Goal: Obtain resource: Download file/media

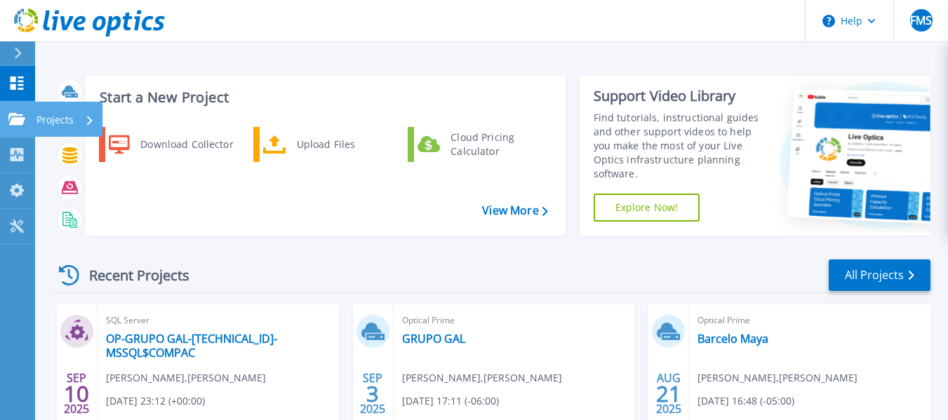
click at [48, 121] on p "Projects" at bounding box center [54, 120] width 37 height 36
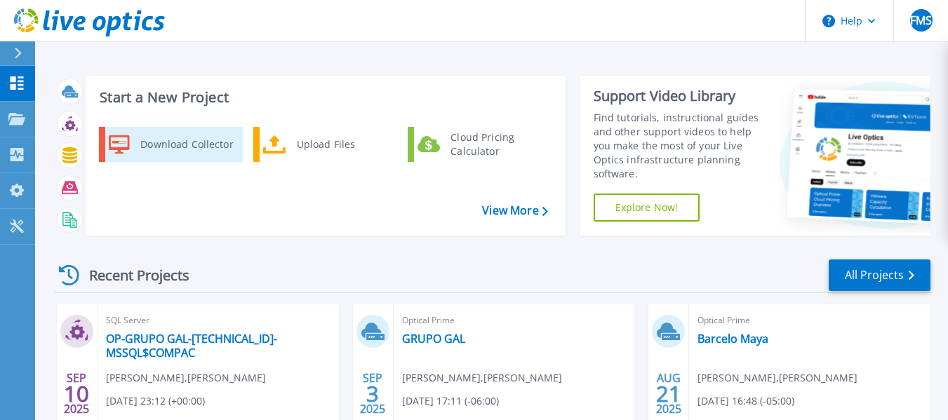
click at [203, 146] on div "Download Collector" at bounding box center [186, 144] width 106 height 28
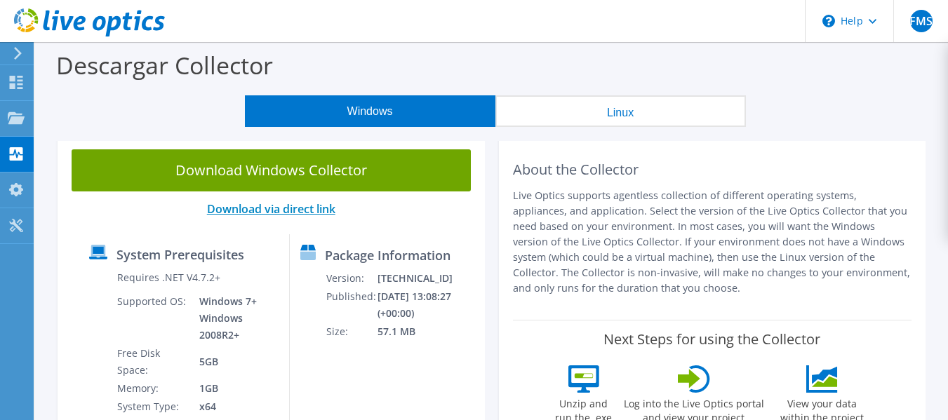
click at [285, 210] on link "Download via direct link" at bounding box center [271, 208] width 128 height 15
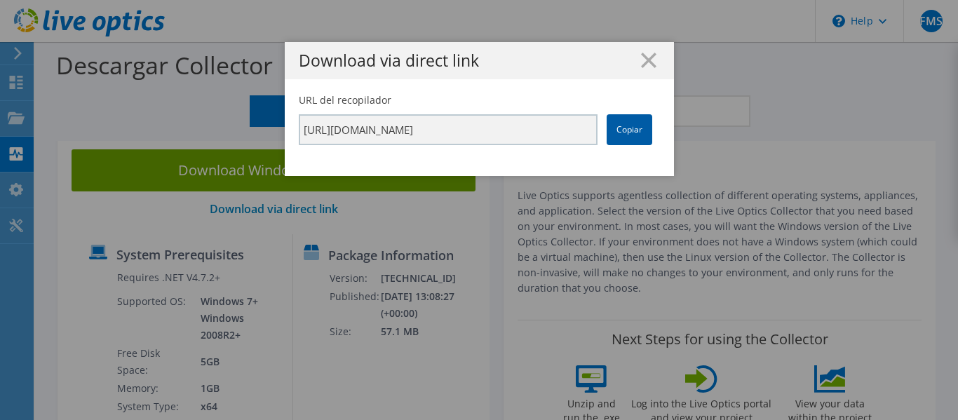
click at [622, 129] on link "Copiar" at bounding box center [630, 129] width 46 height 31
click at [624, 133] on link "Copiar" at bounding box center [630, 129] width 46 height 31
click at [642, 63] on line at bounding box center [649, 60] width 14 height 14
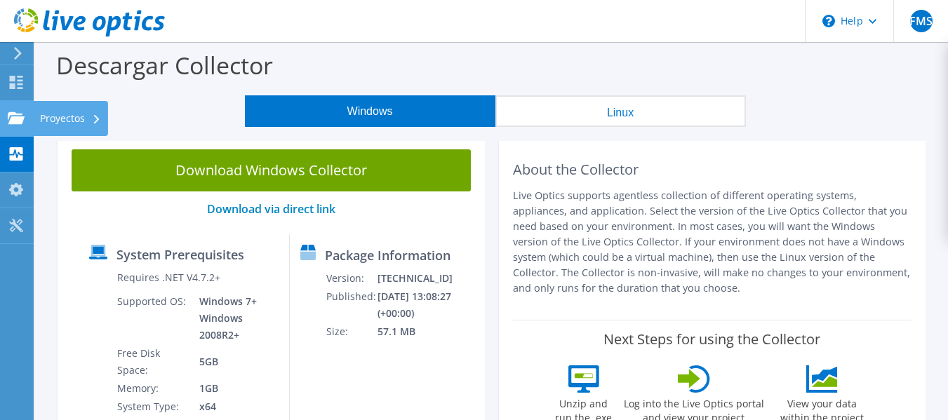
click at [47, 120] on div "Proyectos" at bounding box center [70, 118] width 75 height 35
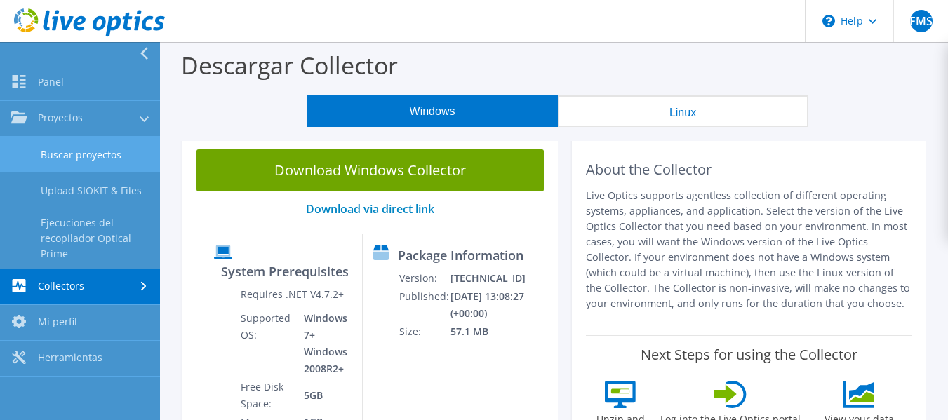
click at [64, 151] on link "Buscar proyectos" at bounding box center [80, 155] width 160 height 36
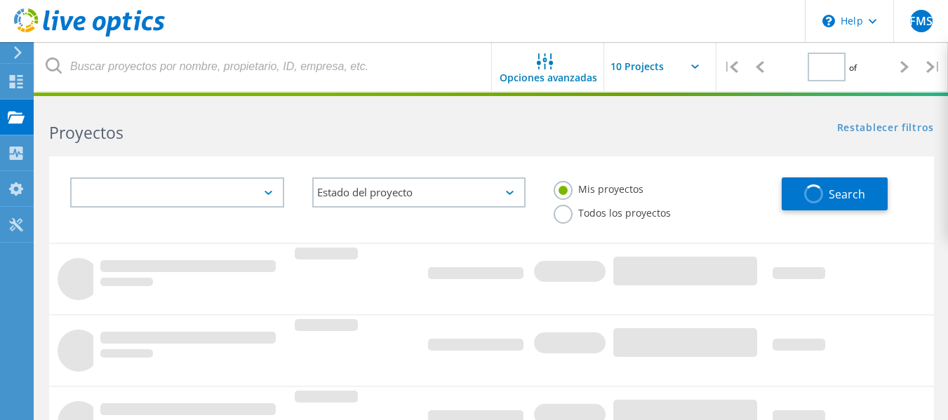
type input "1"
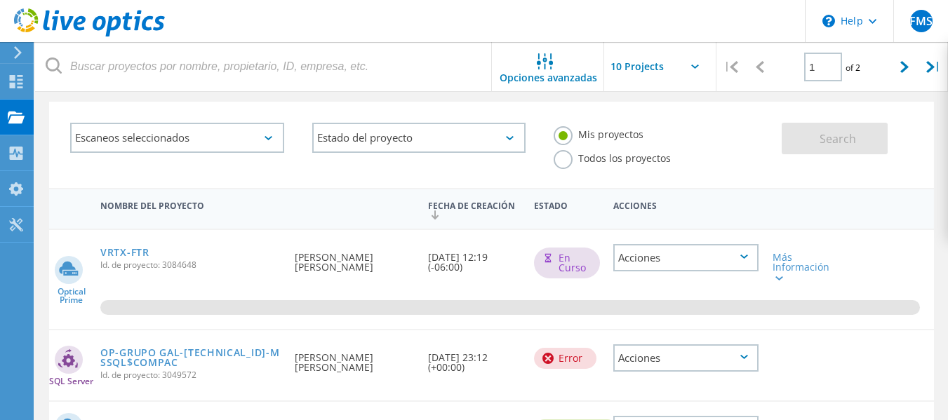
scroll to position [55, 0]
click at [67, 114] on div "Proyectos" at bounding box center [70, 117] width 61 height 10
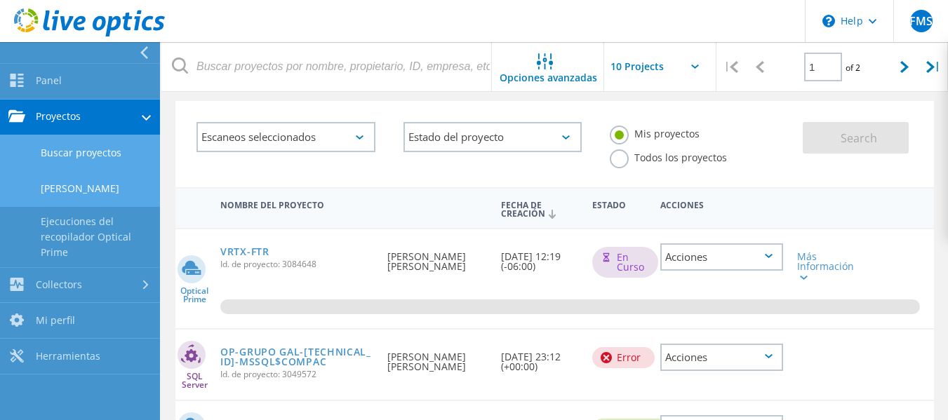
click at [65, 183] on link "Cargar SIOKIT" at bounding box center [80, 189] width 160 height 36
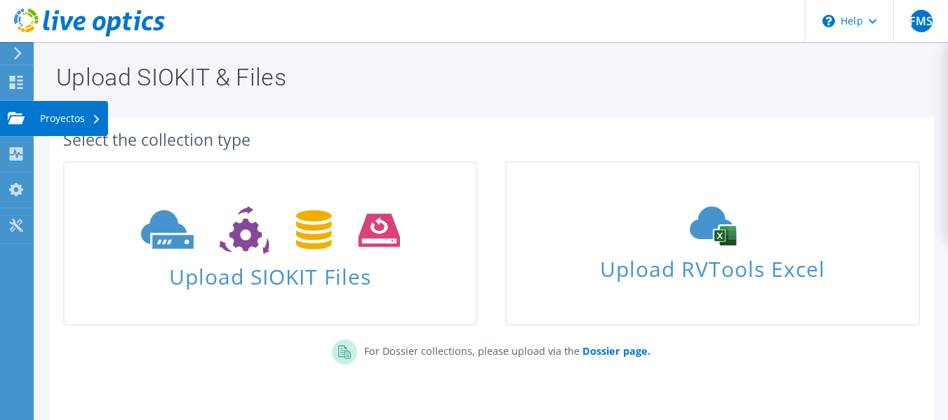
click at [60, 112] on div "Proyectos" at bounding box center [70, 118] width 75 height 35
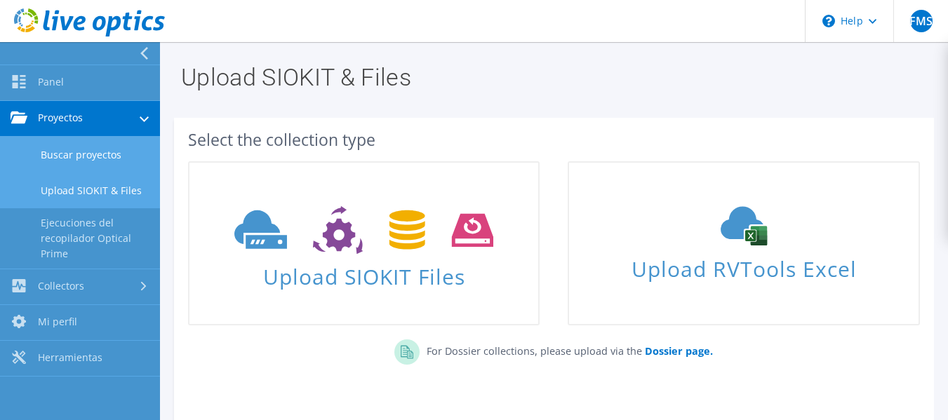
click at [79, 159] on link "Buscar proyectos" at bounding box center [80, 155] width 160 height 36
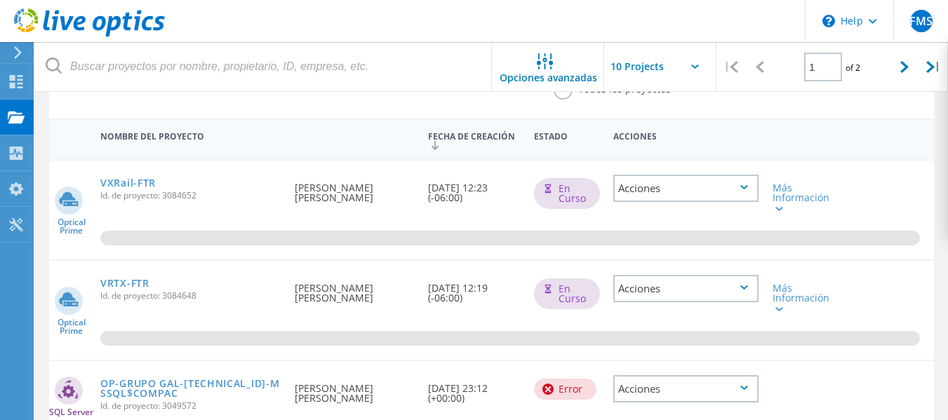
scroll to position [125, 0]
